Goal: Task Accomplishment & Management: Use online tool/utility

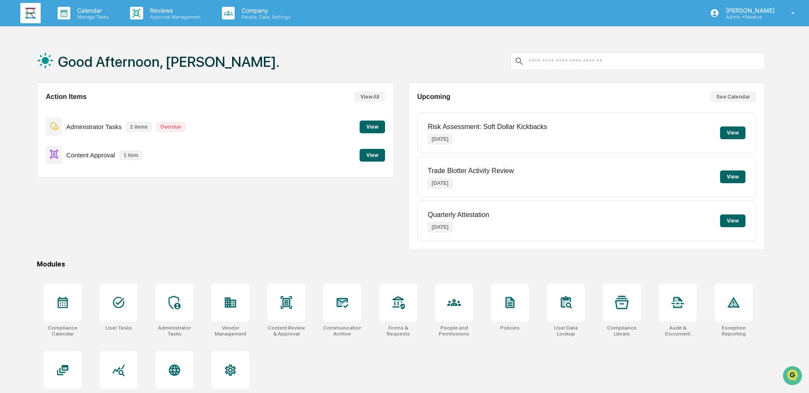
click at [370, 155] on button "View" at bounding box center [371, 155] width 25 height 13
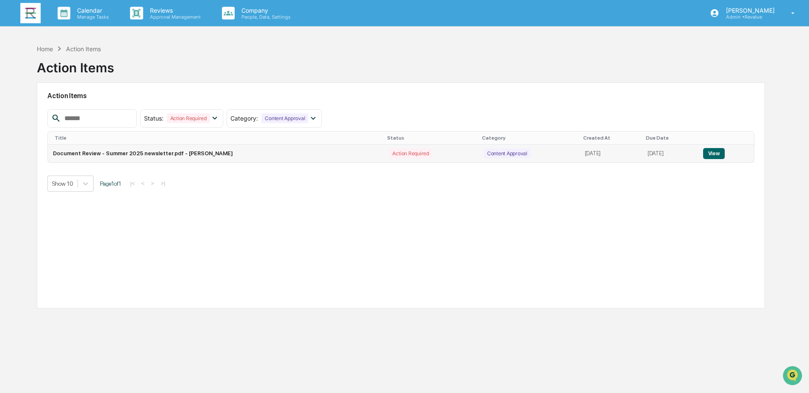
click at [719, 153] on button "View" at bounding box center [714, 153] width 22 height 11
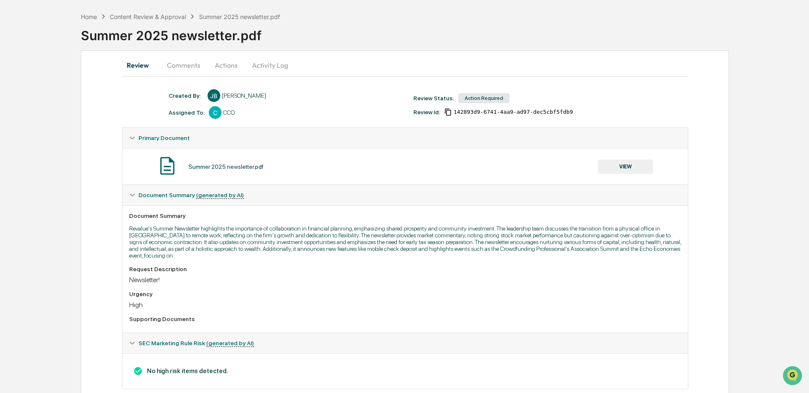
scroll to position [50, 0]
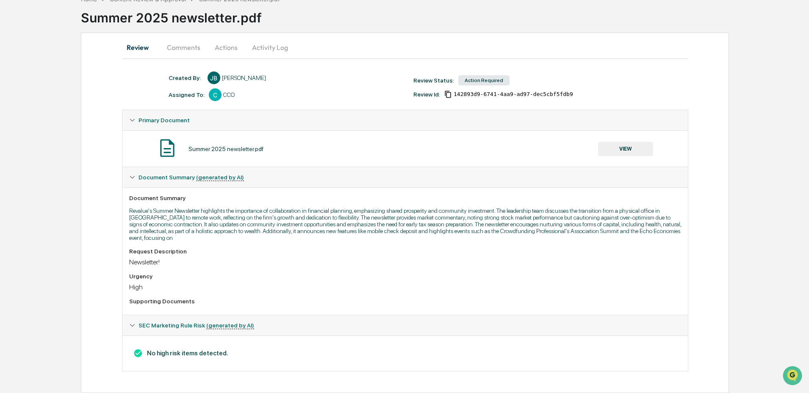
click at [634, 149] on button "VIEW" at bounding box center [625, 149] width 55 height 14
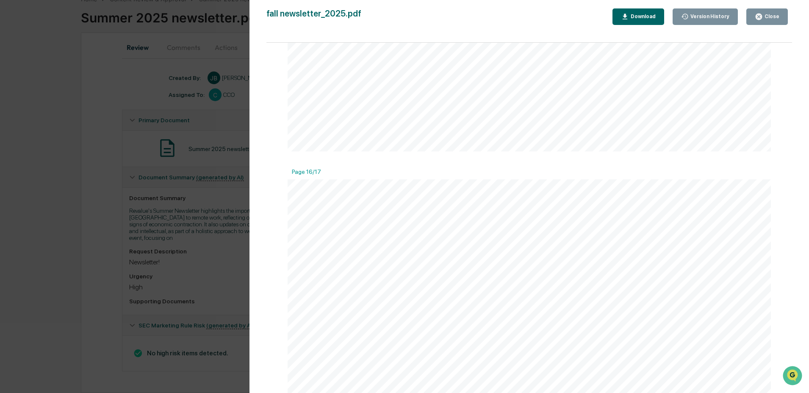
scroll to position [9654, 0]
click at [764, 16] on div "Close" at bounding box center [771, 17] width 17 height 6
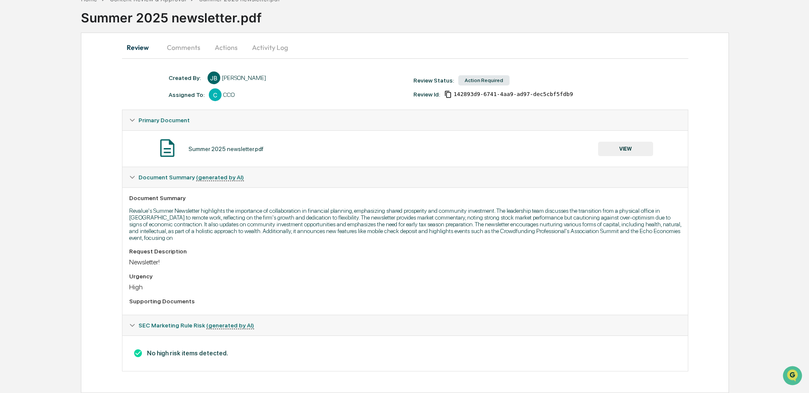
click at [169, 48] on button "Comments" at bounding box center [183, 47] width 47 height 20
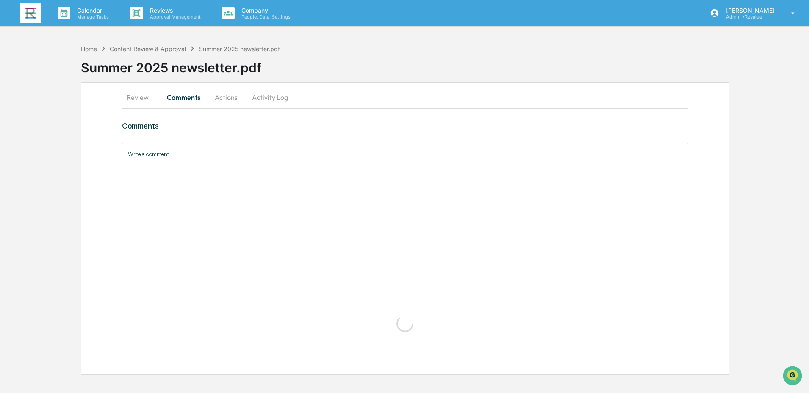
scroll to position [0, 0]
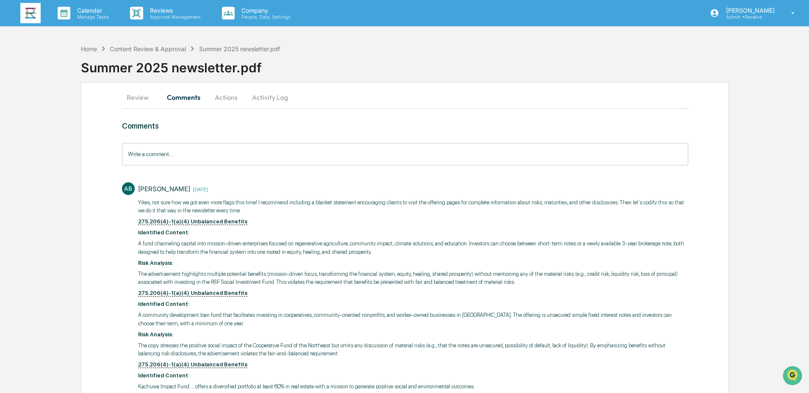
click at [225, 101] on button "Actions" at bounding box center [226, 97] width 38 height 20
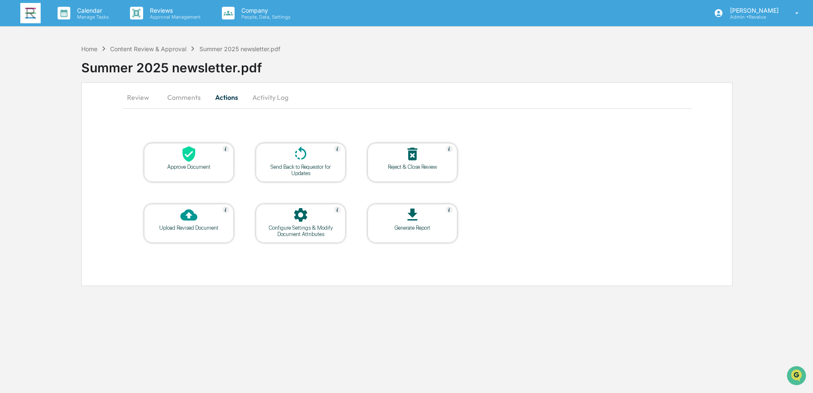
click at [209, 160] on div at bounding box center [189, 155] width 85 height 18
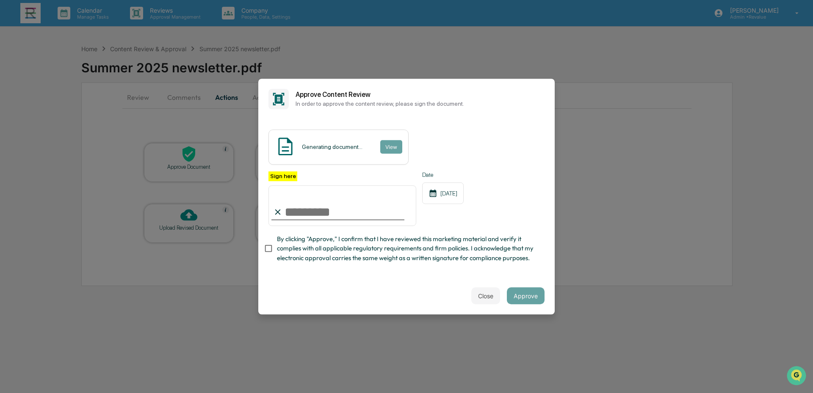
click at [346, 213] on input "Sign here" at bounding box center [342, 205] width 148 height 41
type input "**********"
click at [325, 248] on span "By clicking "Approve," I confirm that I have reviewed this marketing material a…" at bounding box center [407, 249] width 261 height 28
click at [528, 297] on button "Approve" at bounding box center [526, 296] width 38 height 17
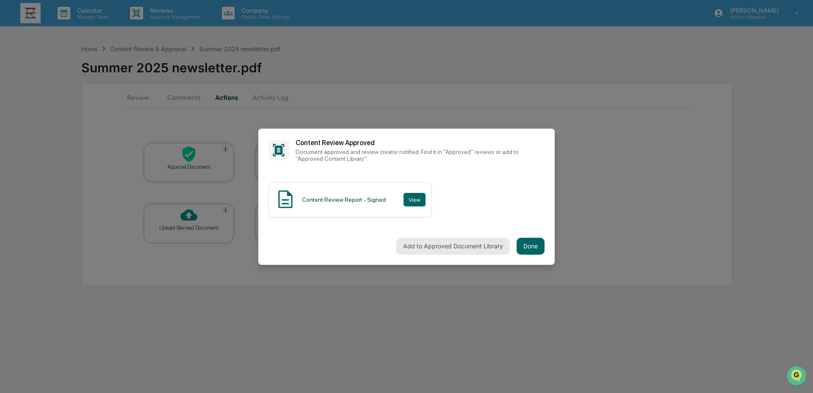
click at [478, 248] on button "Add to Approved Document Library" at bounding box center [452, 246] width 113 height 17
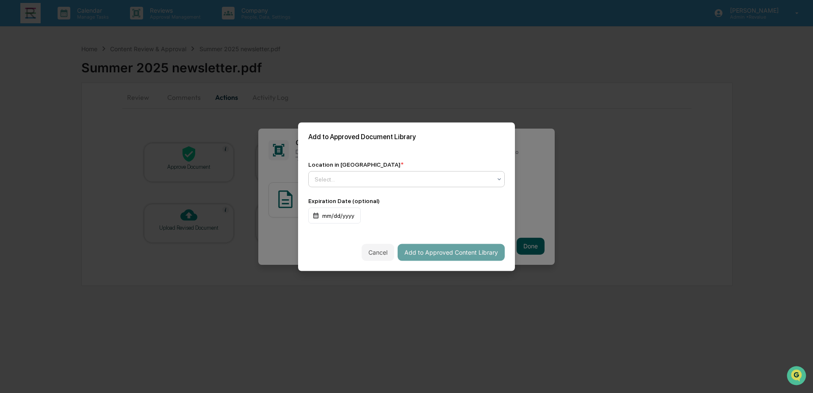
click at [419, 179] on div at bounding box center [403, 179] width 177 height 8
click at [395, 197] on div "Approved Content Library" at bounding box center [407, 199] width 196 height 17
click at [469, 249] on button "Add to Approved Content Library" at bounding box center [451, 252] width 107 height 17
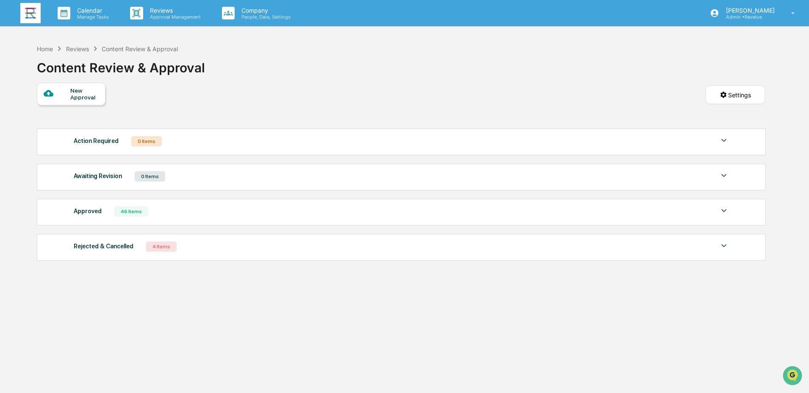
click at [33, 22] on img at bounding box center [30, 13] width 20 height 20
